Goal: Task Accomplishment & Management: Manage account settings

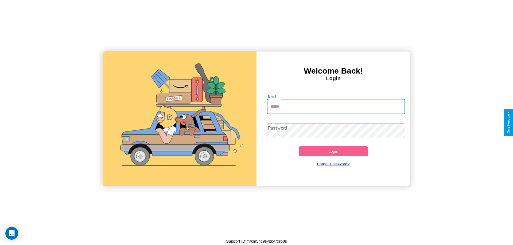
click at [336, 107] on input "Email" at bounding box center [336, 106] width 138 height 15
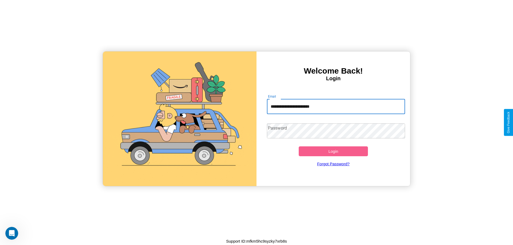
type input "**********"
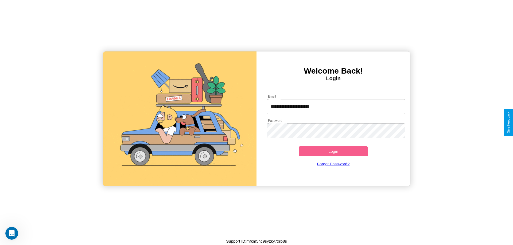
click at [333, 151] on button "Login" at bounding box center [333, 152] width 69 height 10
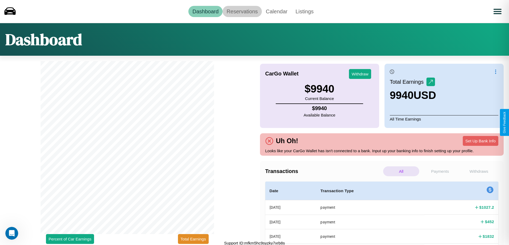
click at [242, 11] on link "Reservations" at bounding box center [241, 11] width 39 height 11
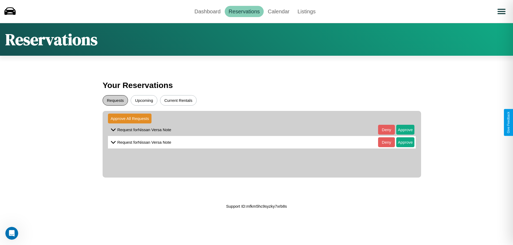
click at [115, 100] on button "Requests" at bounding box center [115, 100] width 25 height 10
click at [401, 130] on button "Approve" at bounding box center [405, 130] width 18 height 10
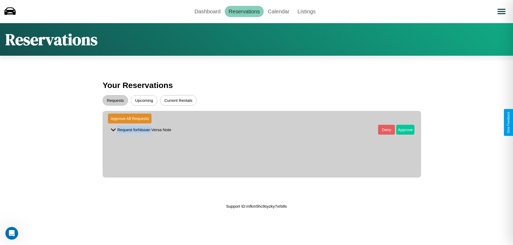
click at [401, 130] on button "Approve" at bounding box center [405, 130] width 18 height 10
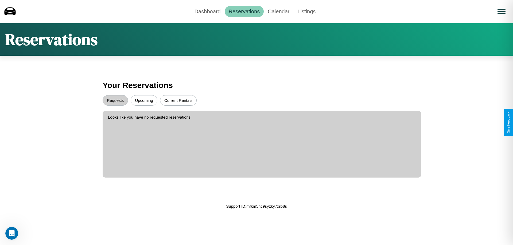
click at [144, 100] on button "Upcoming" at bounding box center [144, 100] width 27 height 10
click at [178, 100] on button "Current Rentals" at bounding box center [178, 100] width 37 height 10
click at [207, 11] on link "Dashboard" at bounding box center [207, 11] width 34 height 11
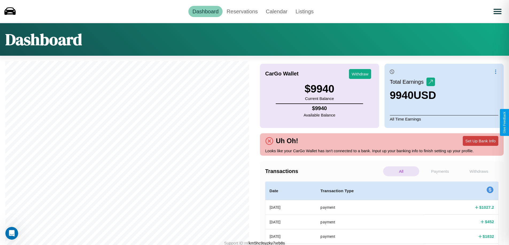
click at [480, 141] on button "Set Up Bank Info" at bounding box center [481, 141] width 36 height 10
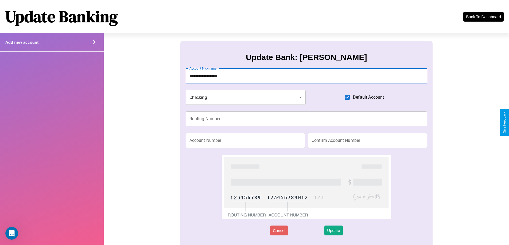
type input "**********"
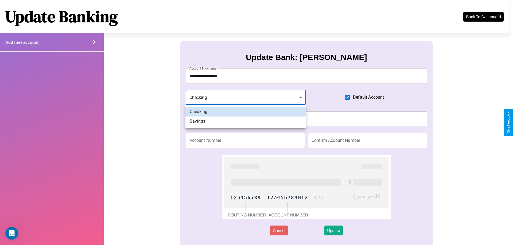
click at [245, 97] on div at bounding box center [256, 122] width 513 height 245
